Goal: Task Accomplishment & Management: Manage account settings

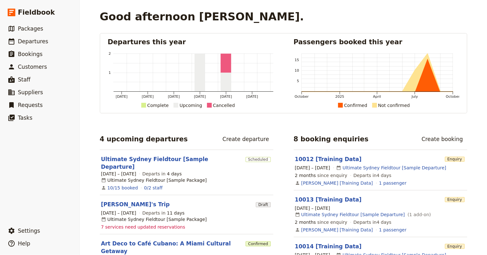
click at [23, 91] on span "Suppliers" at bounding box center [30, 92] width 25 height 6
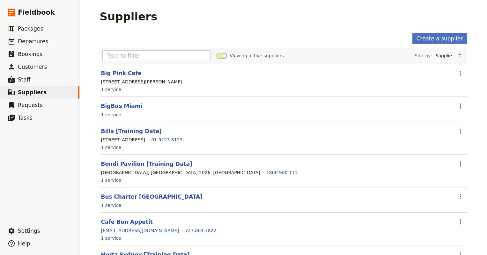
scroll to position [29, 0]
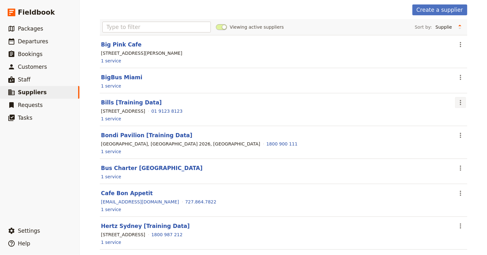
click at [459, 102] on icon "Actions" at bounding box center [460, 103] width 8 height 8
click at [445, 133] on span "Delete supplier..." at bounding box center [440, 134] width 38 height 6
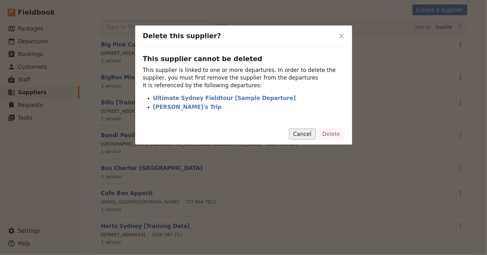
click at [302, 131] on button "Cancel" at bounding box center [302, 134] width 27 height 11
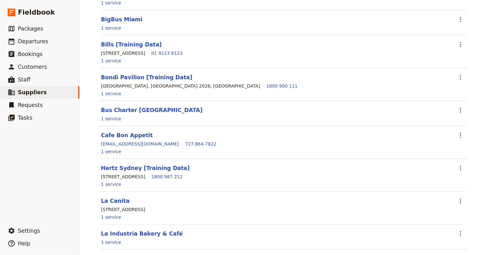
scroll to position [0, 0]
